Goal: Check status

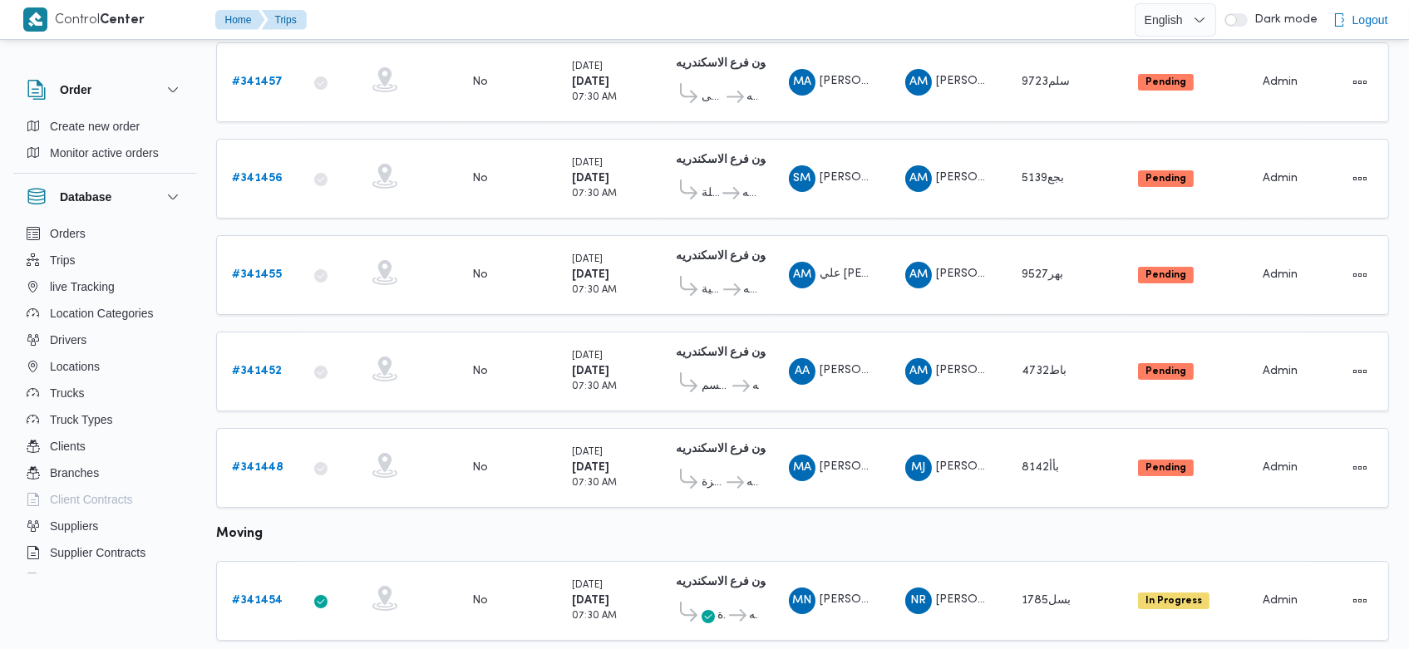
scroll to position [242, 0]
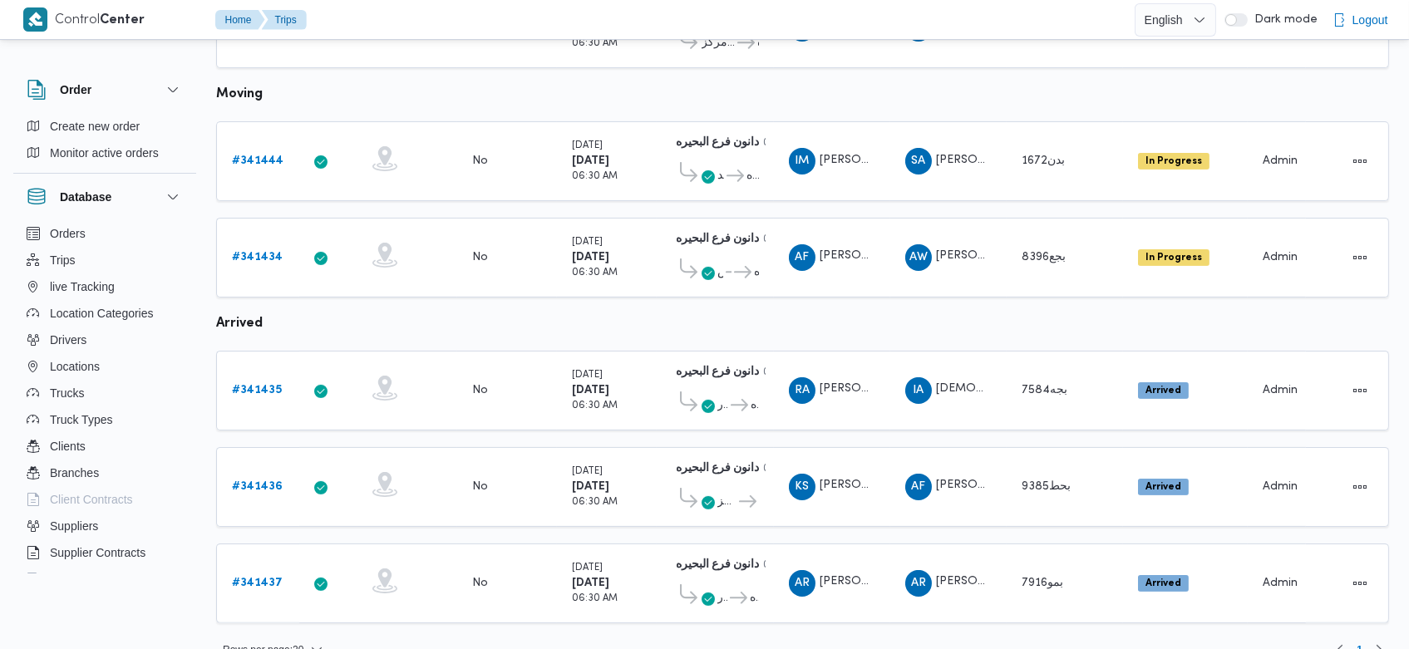
scroll to position [985, 0]
